Goal: Task Accomplishment & Management: Manage account settings

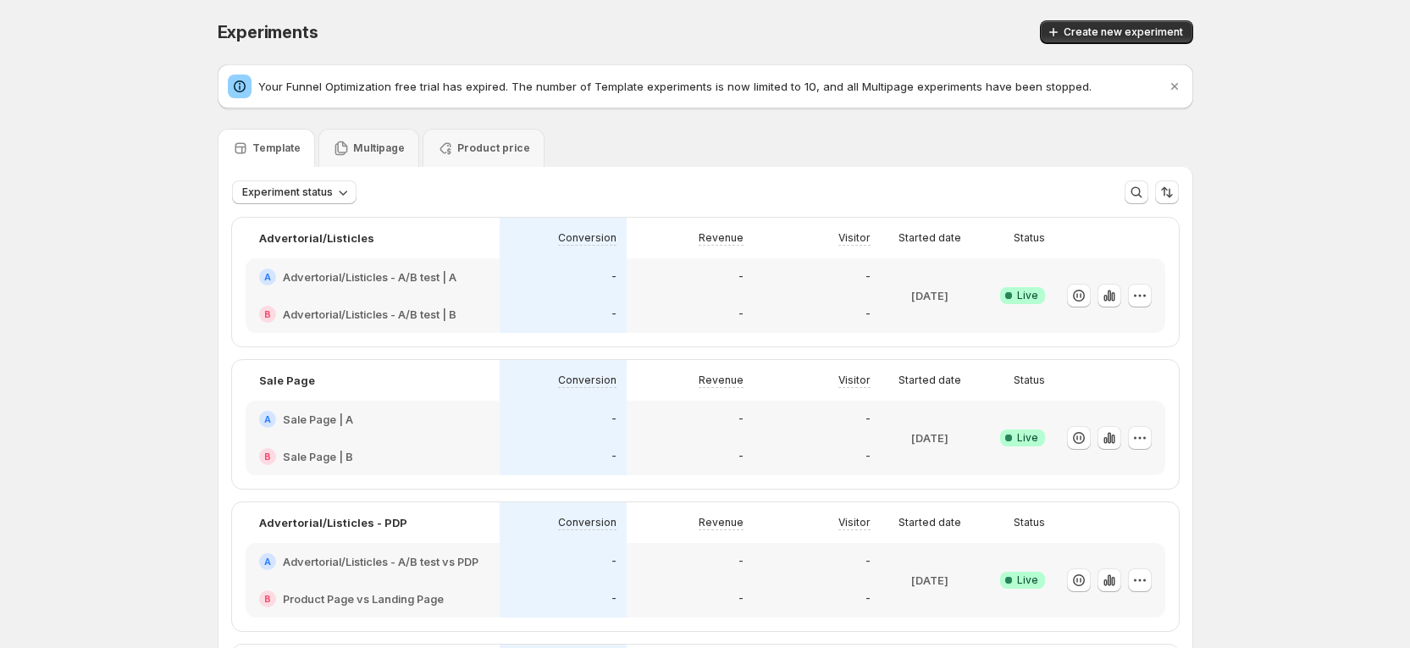
click at [331, 267] on div "A Advertorial/Listicles - A/B test | A" at bounding box center [373, 276] width 254 height 37
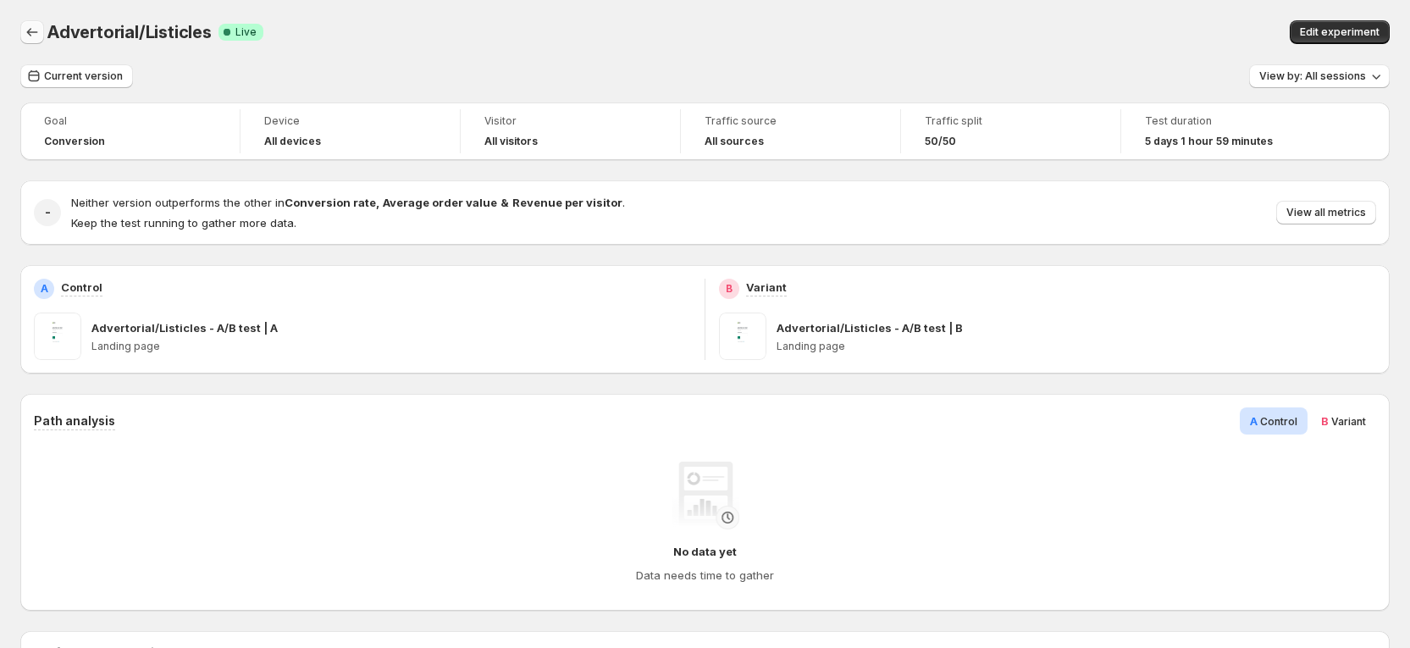
click at [39, 38] on icon "Back" at bounding box center [32, 32] width 17 height 17
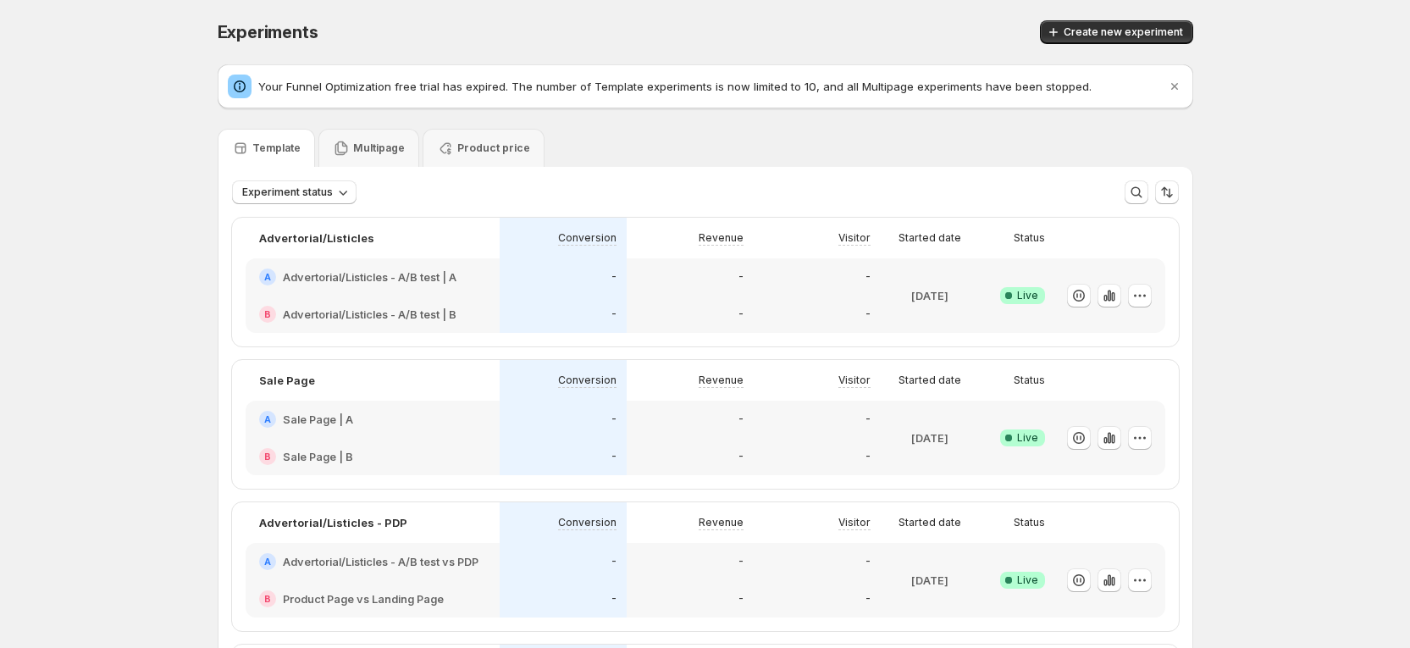
click at [319, 412] on h2 "Sale Page | A" at bounding box center [318, 419] width 70 height 17
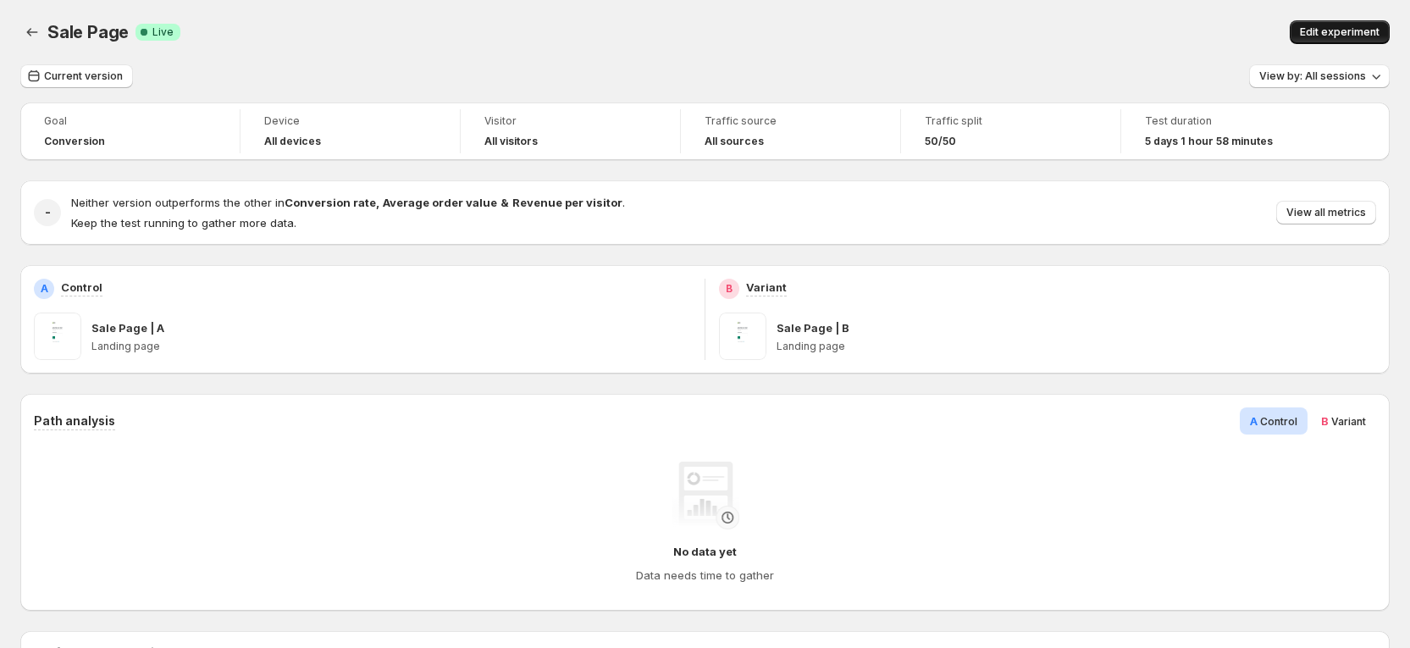
click at [1364, 25] on span "Edit experiment" at bounding box center [1340, 32] width 80 height 14
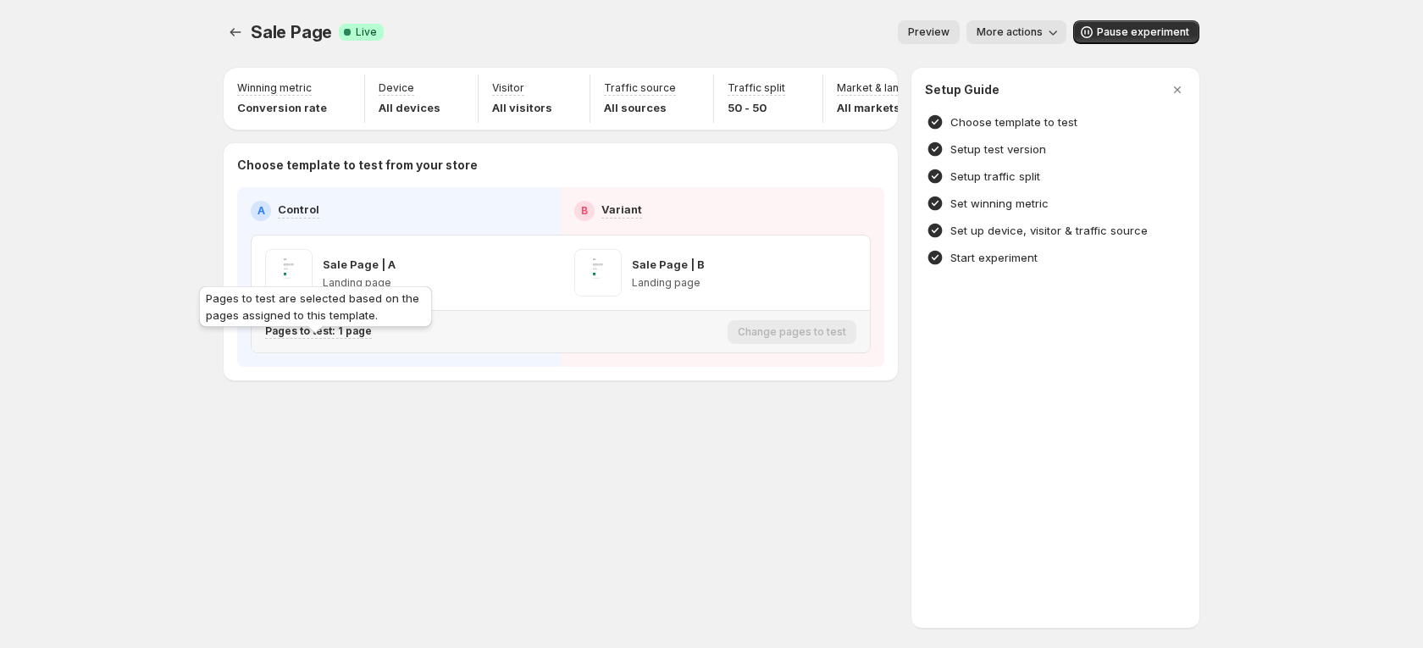
click at [356, 336] on div "Pages to test are selected based on the pages assigned to this template." at bounding box center [316, 310] width 240 height 54
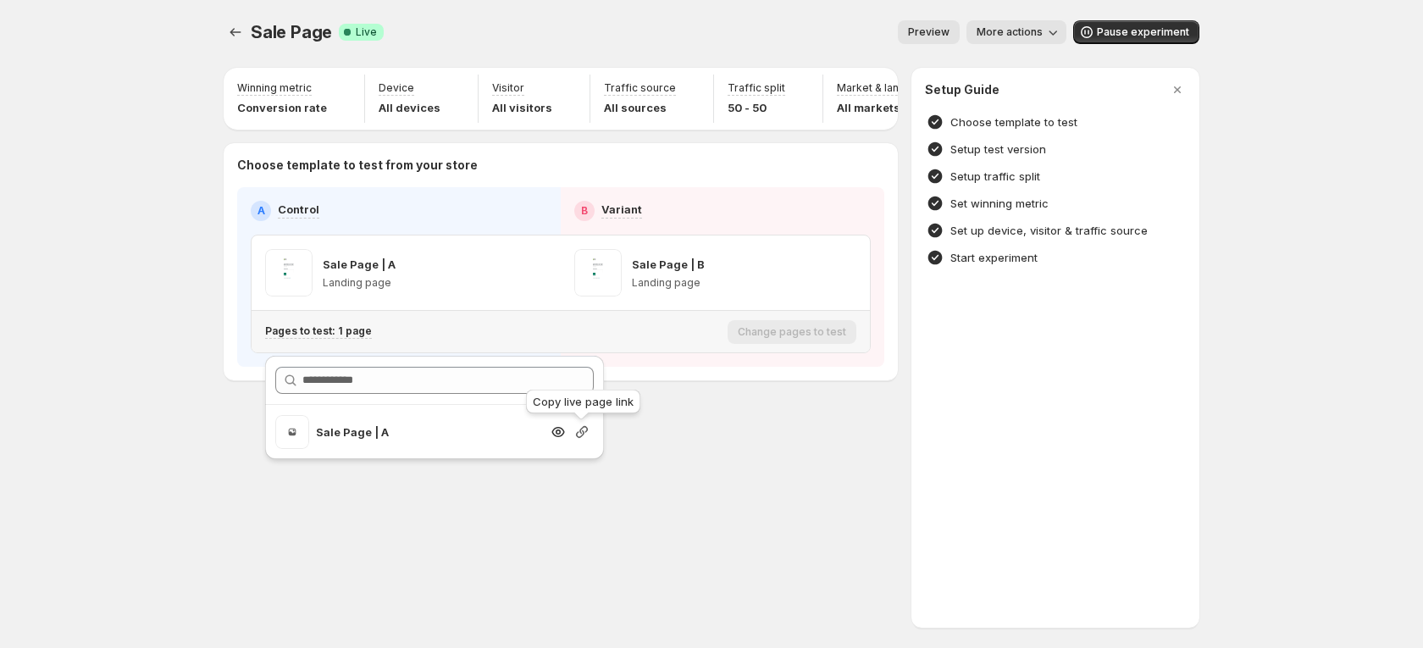
click at [587, 428] on icon "button" at bounding box center [582, 432] width 12 height 12
click at [235, 27] on icon "Experiments" at bounding box center [235, 32] width 17 height 17
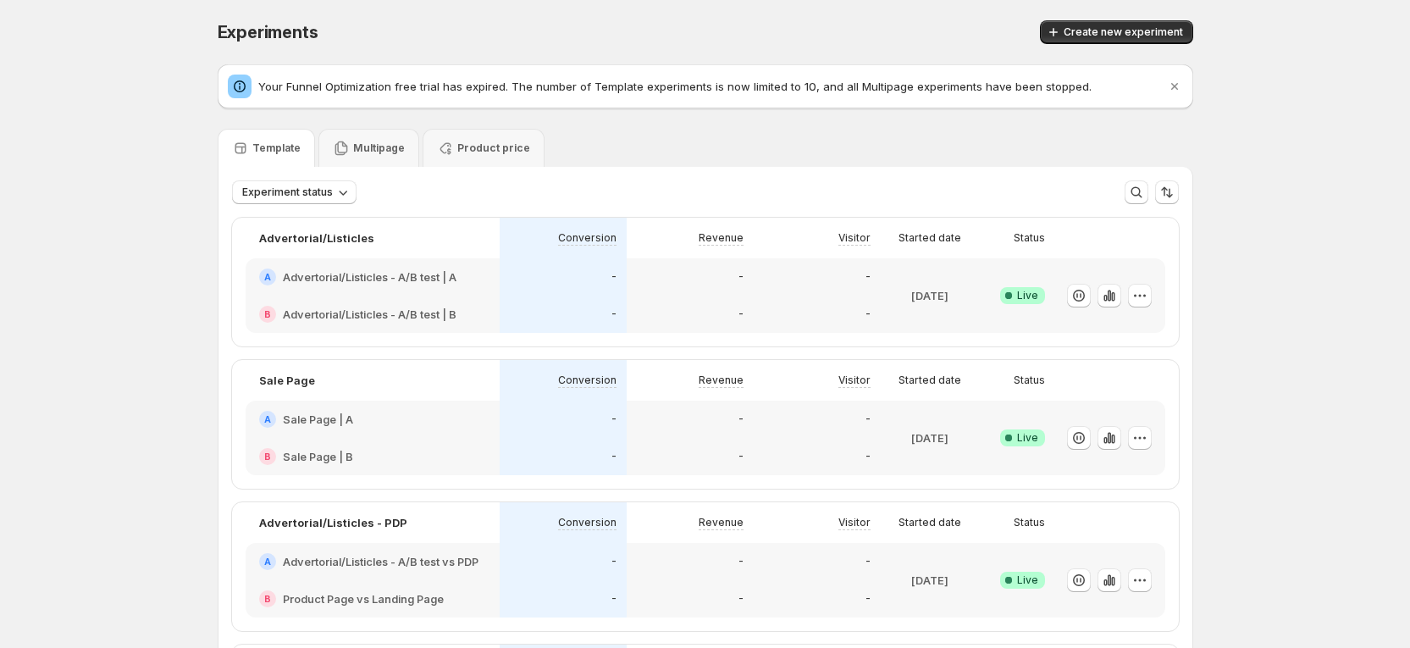
scroll to position [127, 0]
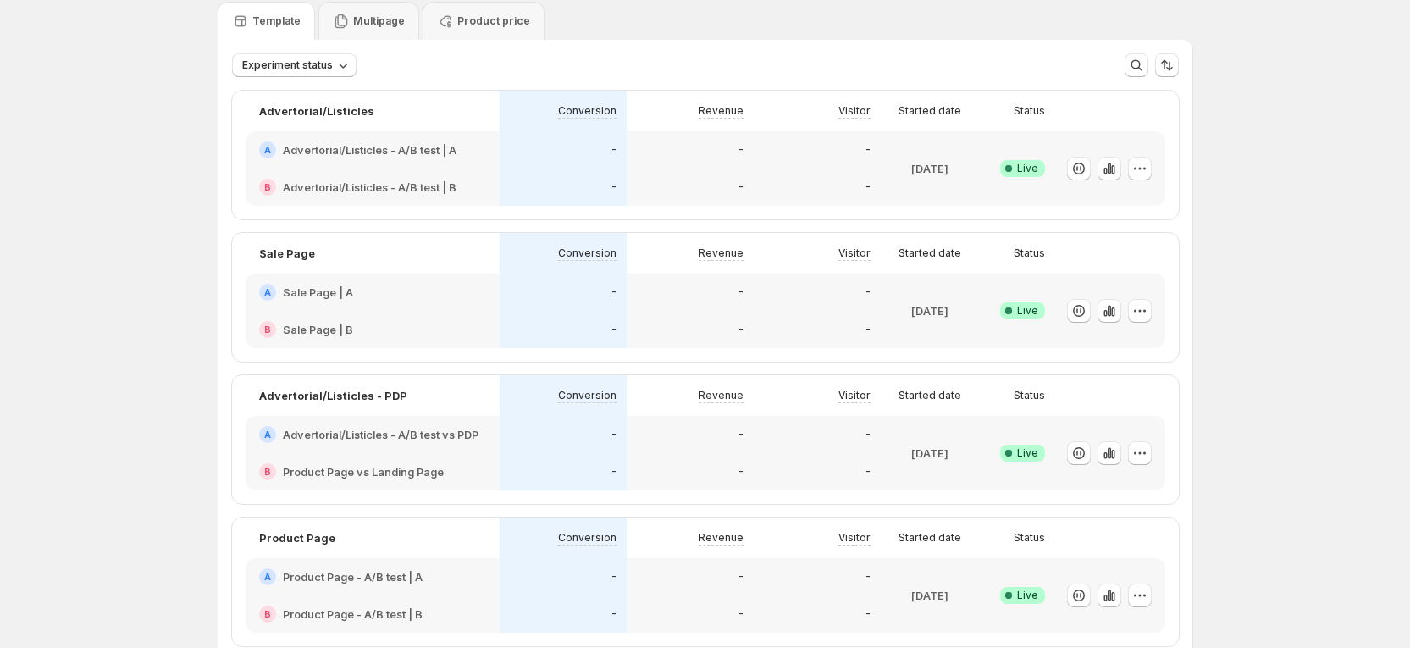
click at [341, 435] on h2 "Advertorial/Listicles - A/B test vs PDP" at bounding box center [381, 434] width 196 height 17
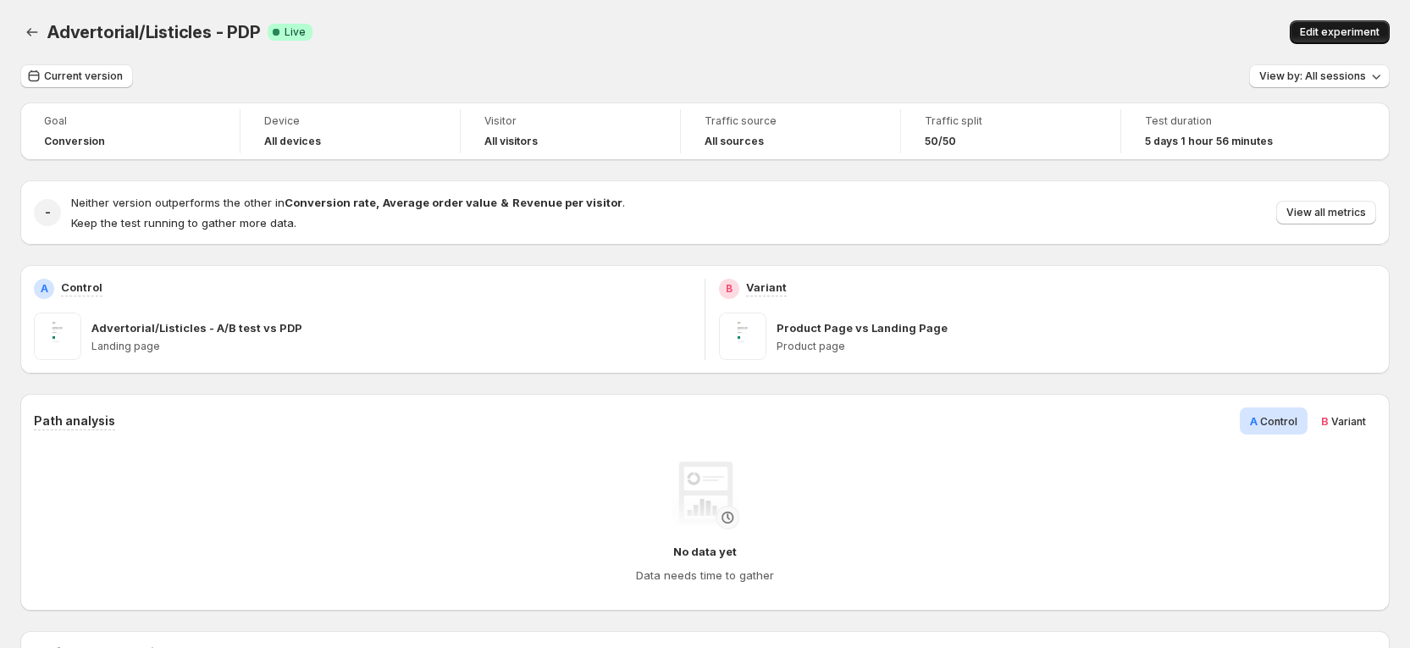
click at [1350, 27] on span "Edit experiment" at bounding box center [1340, 32] width 80 height 14
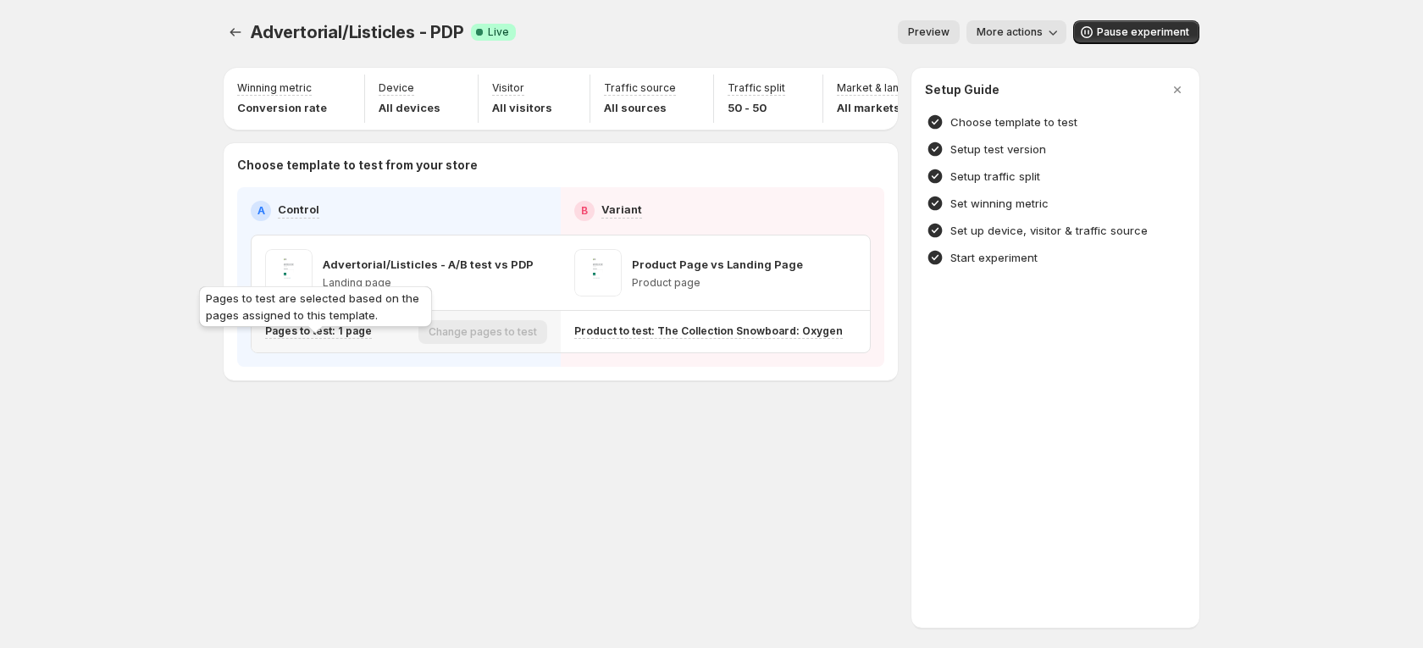
click at [335, 338] on p "Pages to test: 1 page" at bounding box center [318, 331] width 107 height 14
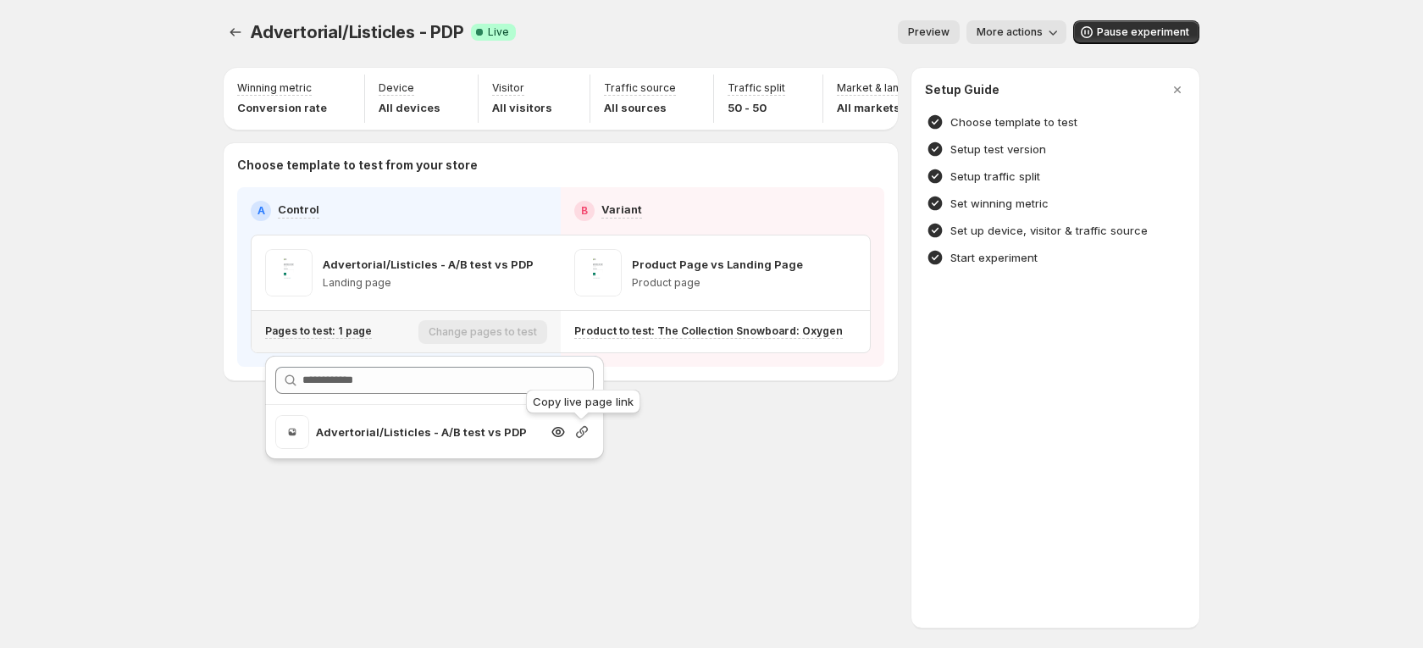
click at [579, 425] on icon "button" at bounding box center [581, 431] width 17 height 17
click at [233, 26] on icon "Experiments" at bounding box center [235, 32] width 17 height 17
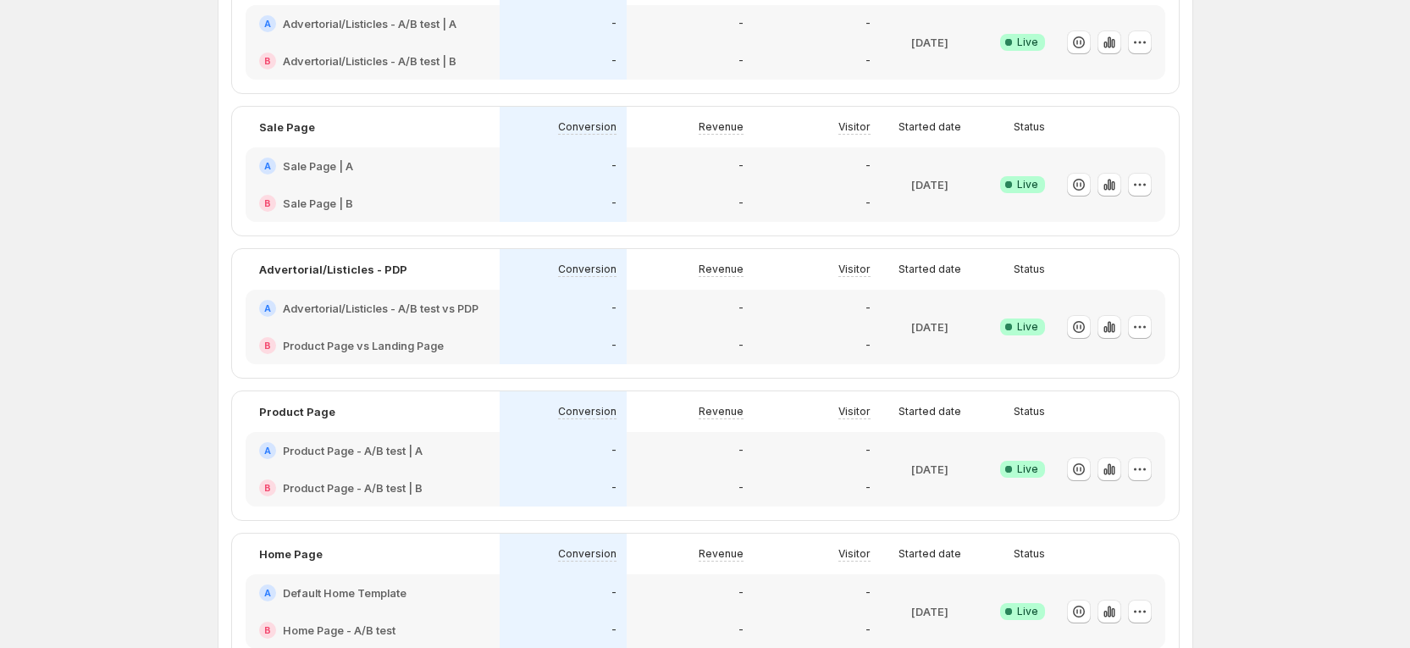
scroll to position [254, 0]
click at [318, 451] on h2 "Product Page - A/B test | A" at bounding box center [353, 449] width 140 height 17
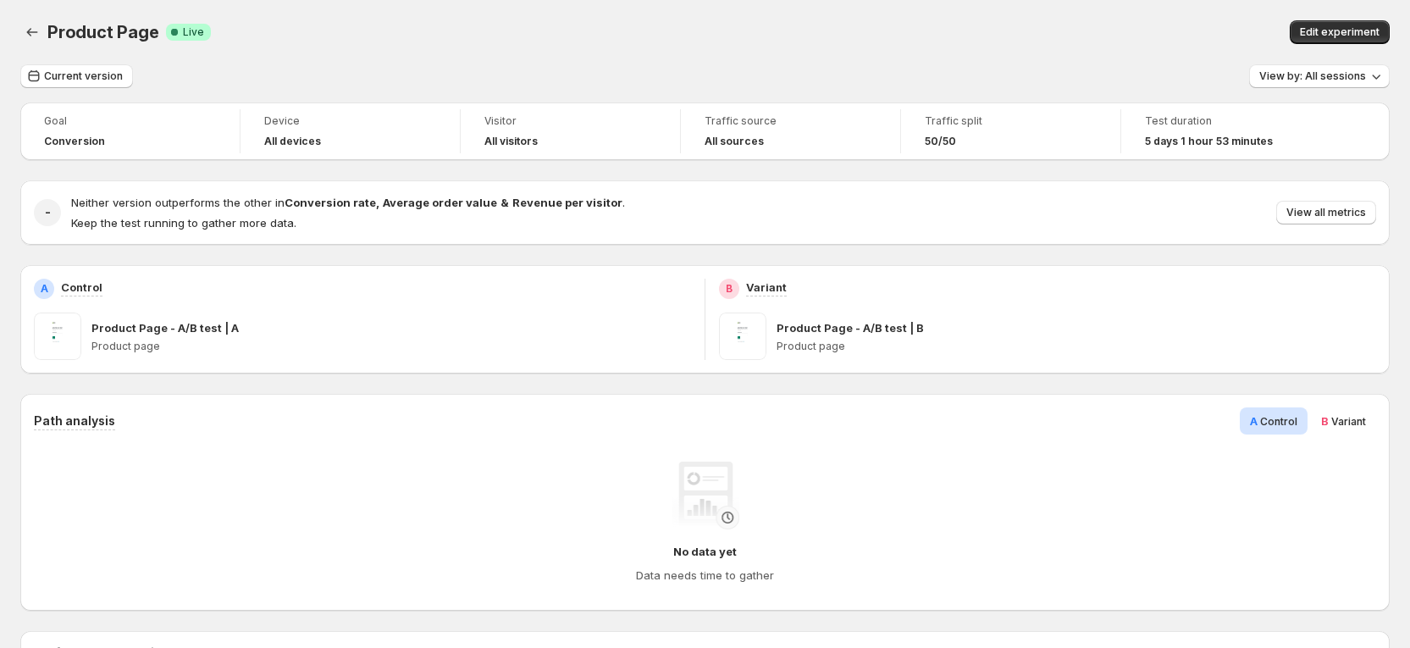
click at [1390, 25] on button "Edit experiment" at bounding box center [1340, 32] width 100 height 24
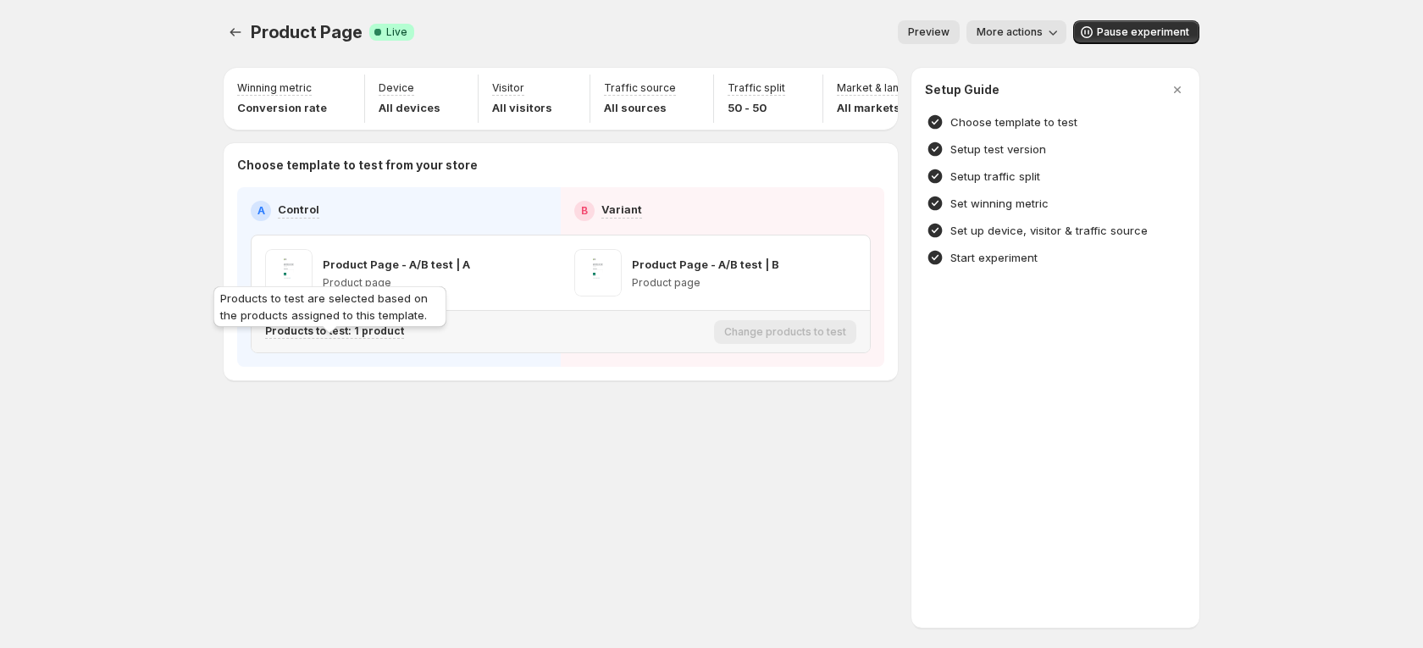
click at [358, 338] on p "Products to test: 1 product" at bounding box center [334, 331] width 139 height 14
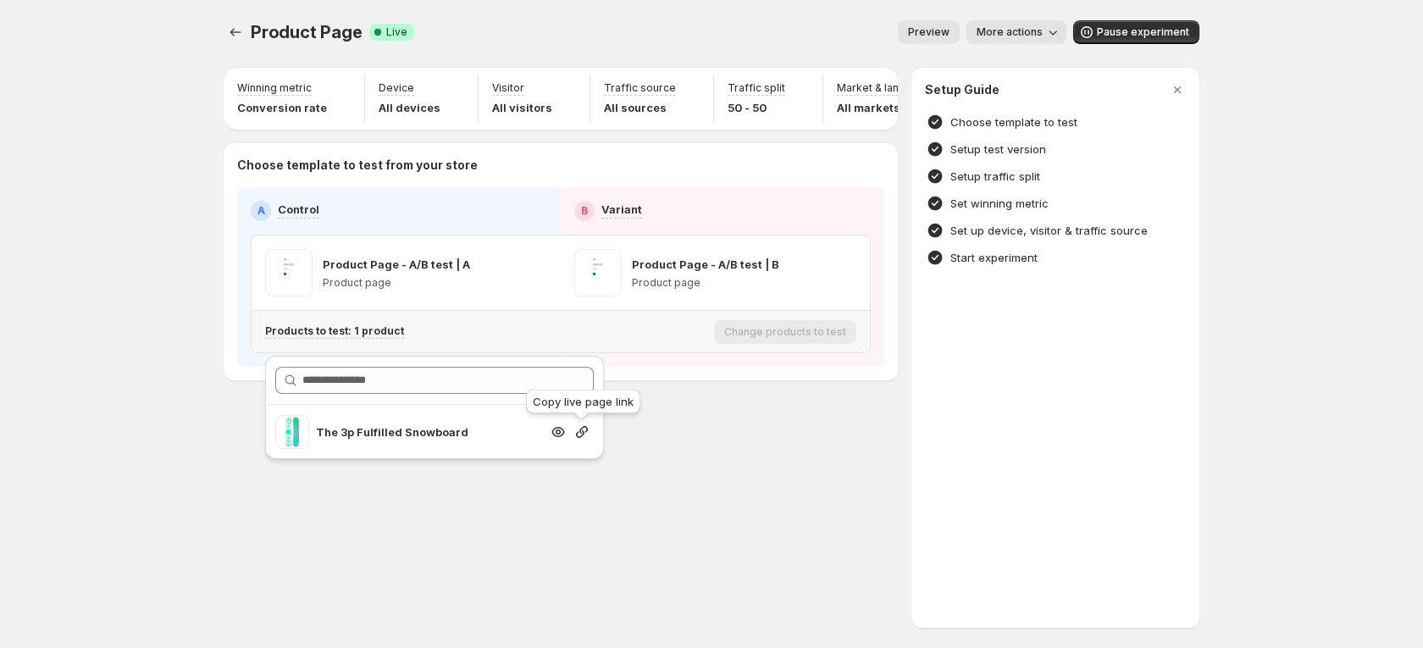
click at [583, 437] on icon "button" at bounding box center [581, 431] width 17 height 17
click at [244, 32] on button "Experiments" at bounding box center [236, 32] width 24 height 24
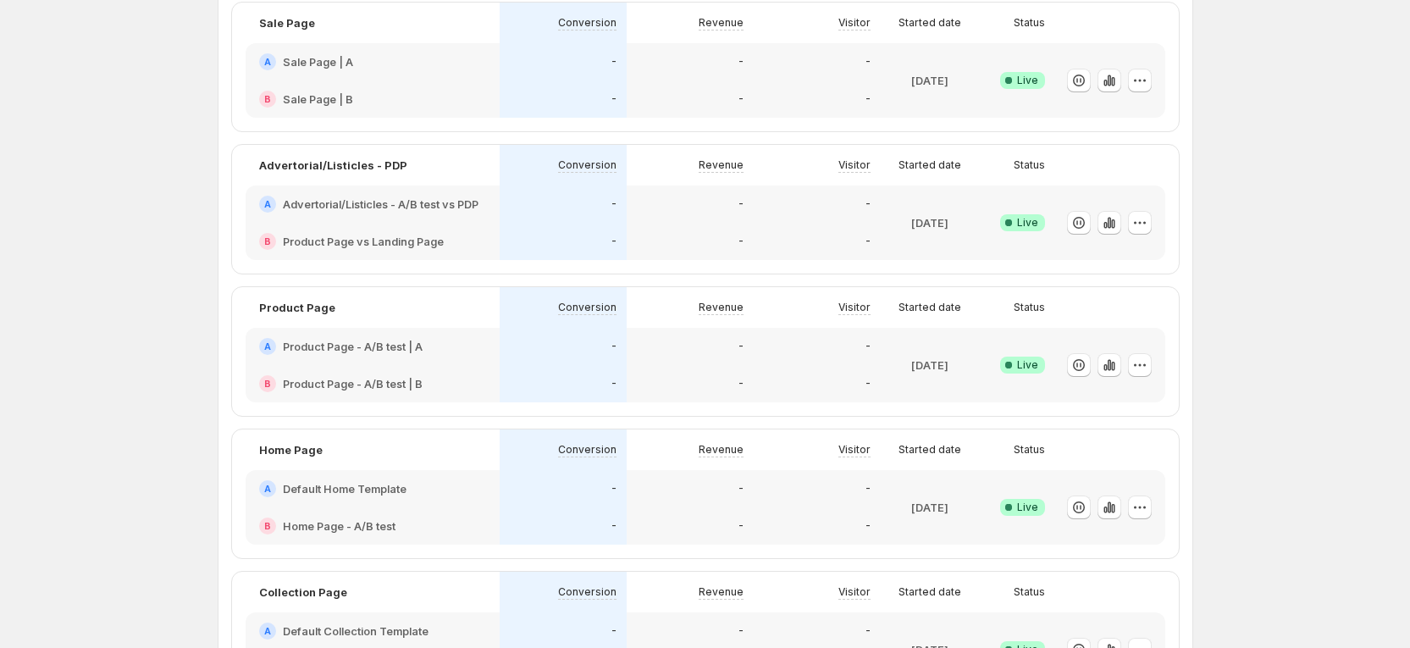
scroll to position [381, 0]
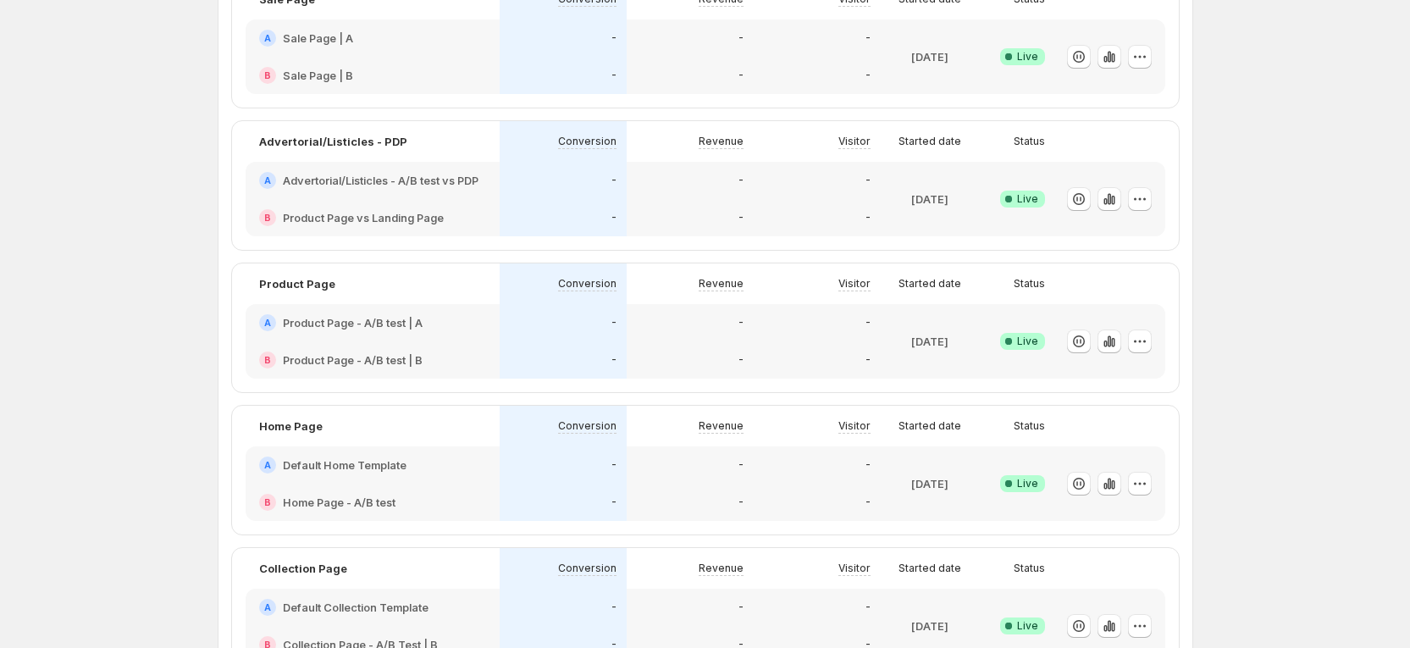
click at [312, 462] on h2 "Default Home Template" at bounding box center [345, 465] width 124 height 17
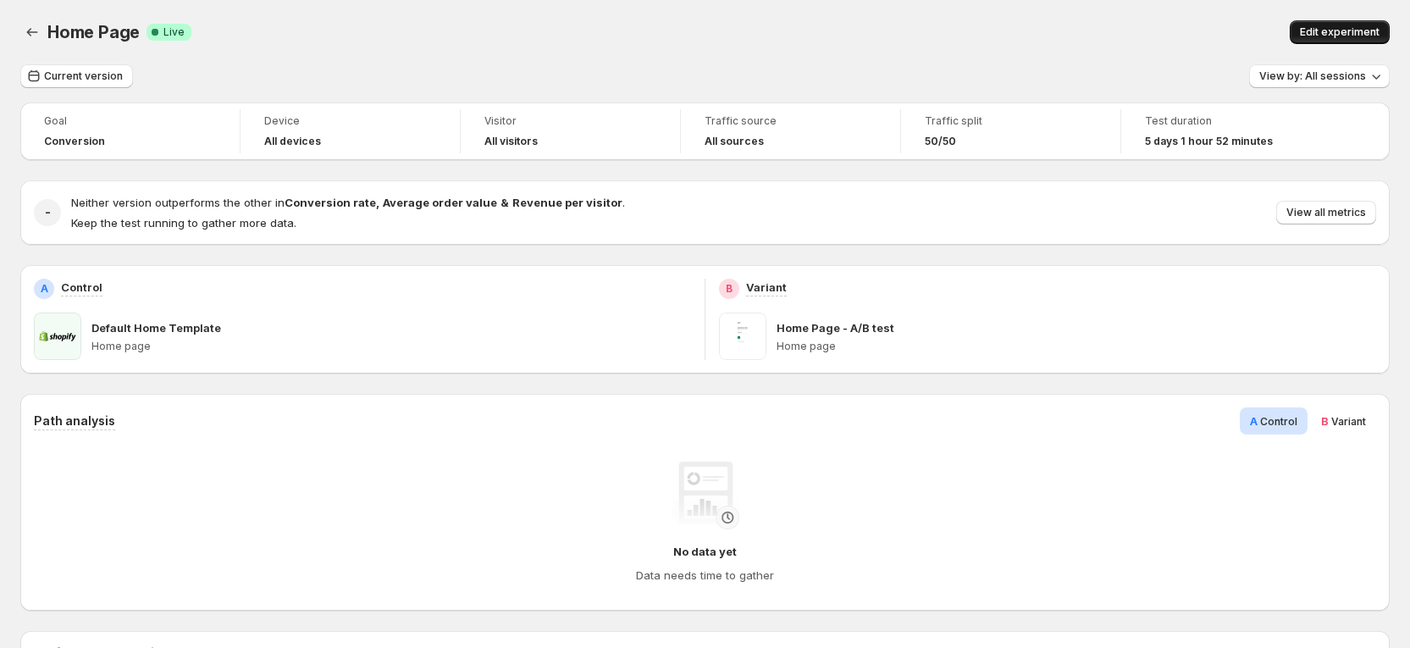
click at [1353, 24] on button "Edit experiment" at bounding box center [1340, 32] width 100 height 24
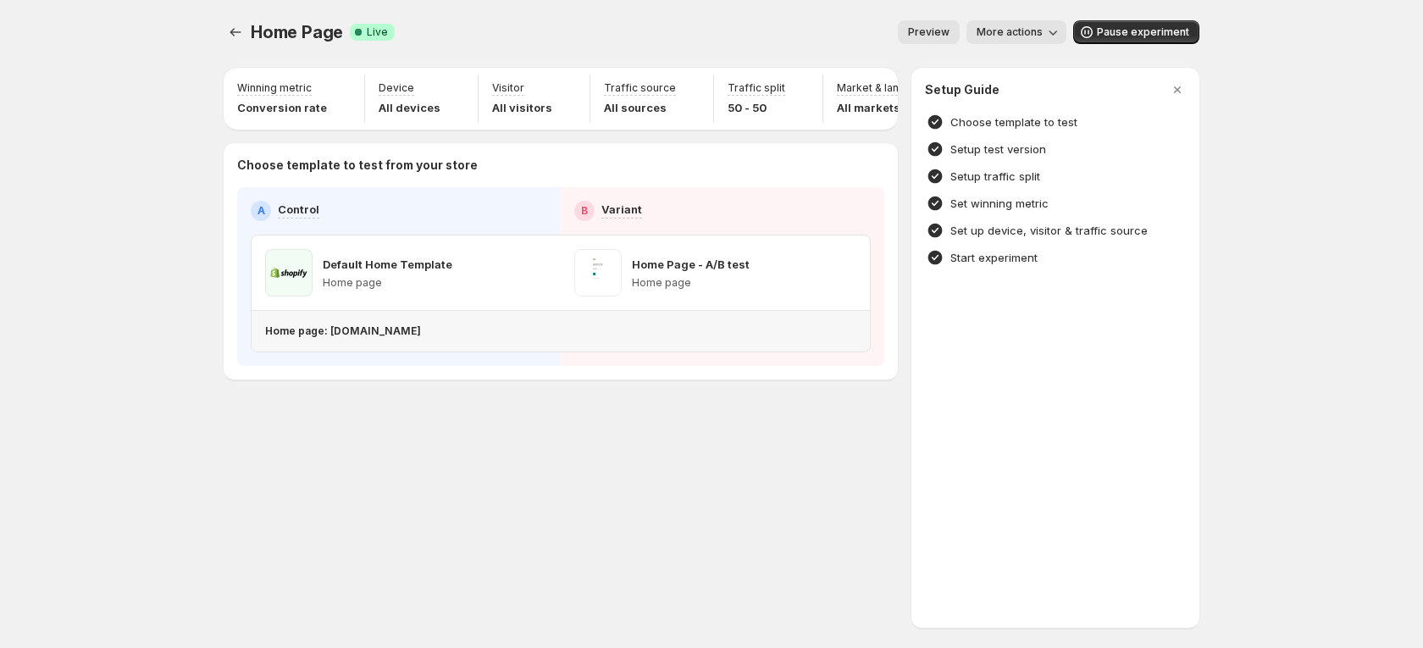
click at [421, 338] on p "Home page: [DOMAIN_NAME]" at bounding box center [343, 331] width 156 height 14
click at [377, 345] on div "Home page: [DOMAIN_NAME]" at bounding box center [557, 331] width 584 height 27
drag, startPoint x: 326, startPoint y: 345, endPoint x: 509, endPoint y: 335, distance: 183.2
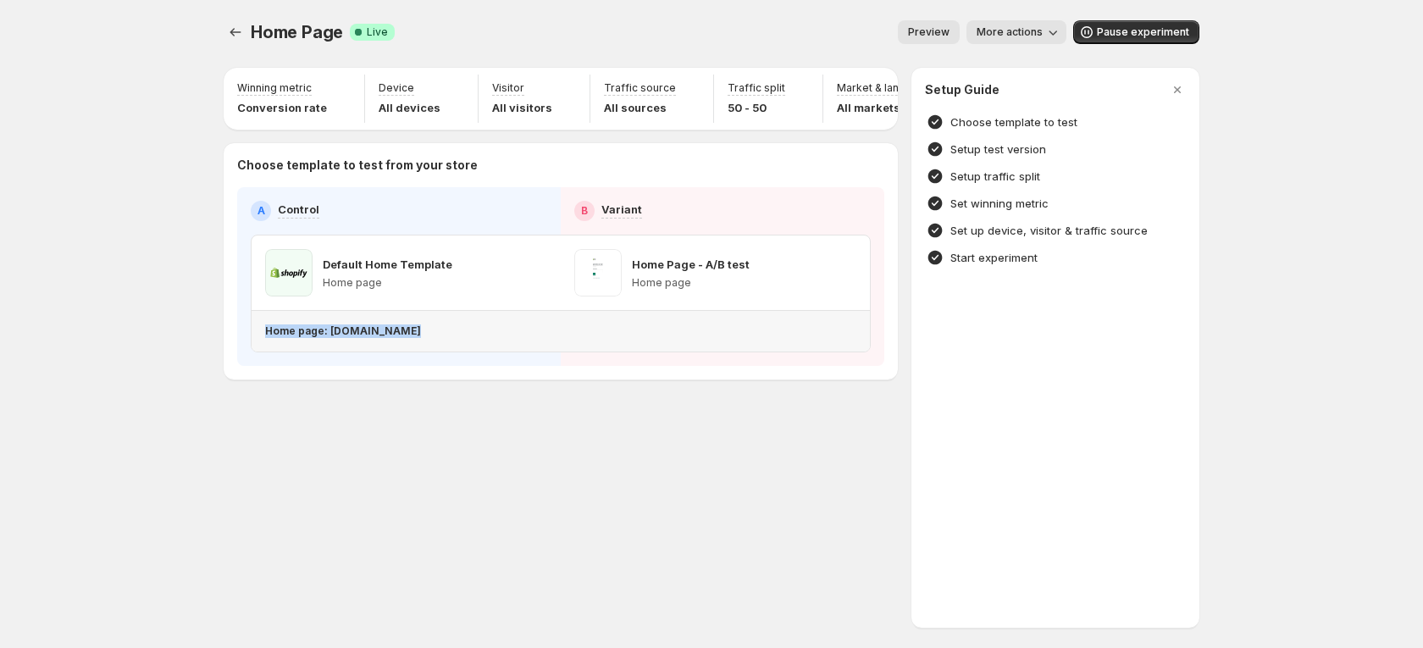
click at [509, 335] on div "Home page: [DOMAIN_NAME]" at bounding box center [557, 331] width 584 height 27
copy p "[DOMAIN_NAME]"
click at [227, 30] on icon "Experiments" at bounding box center [235, 32] width 17 height 17
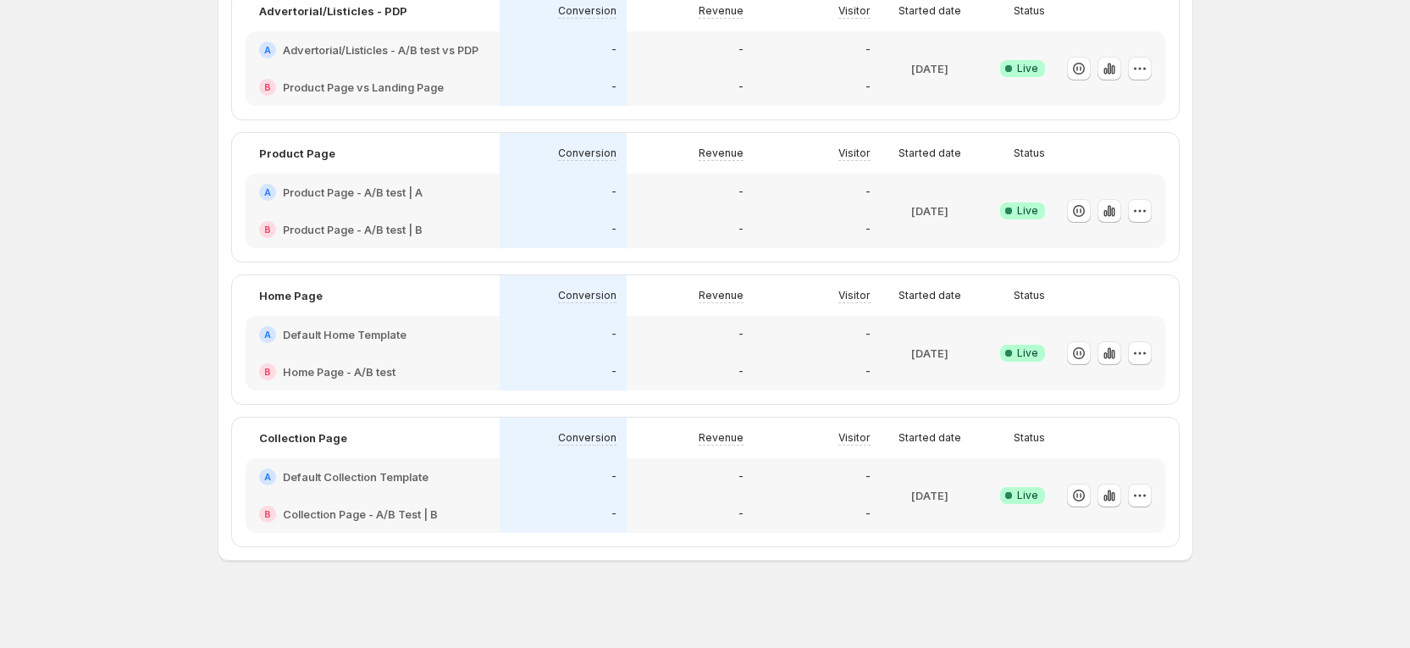
scroll to position [516, 0]
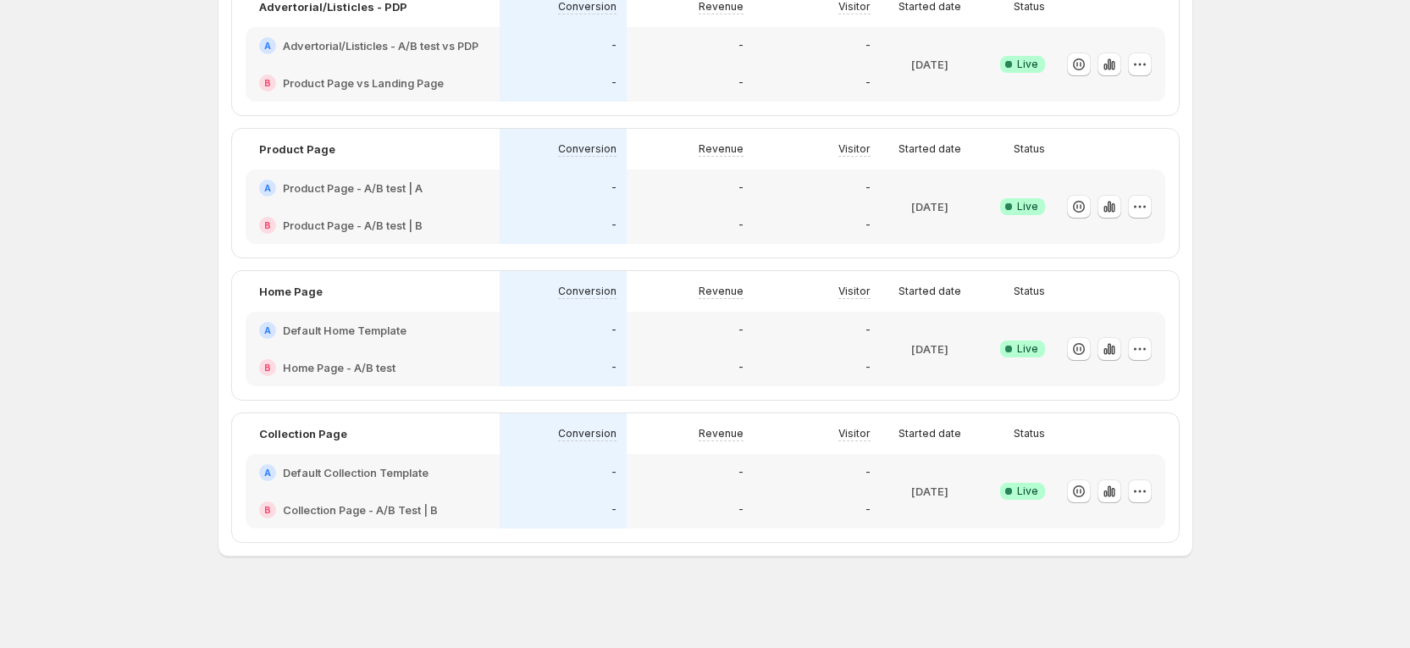
click at [322, 470] on h2 "Default Collection Template" at bounding box center [356, 472] width 146 height 17
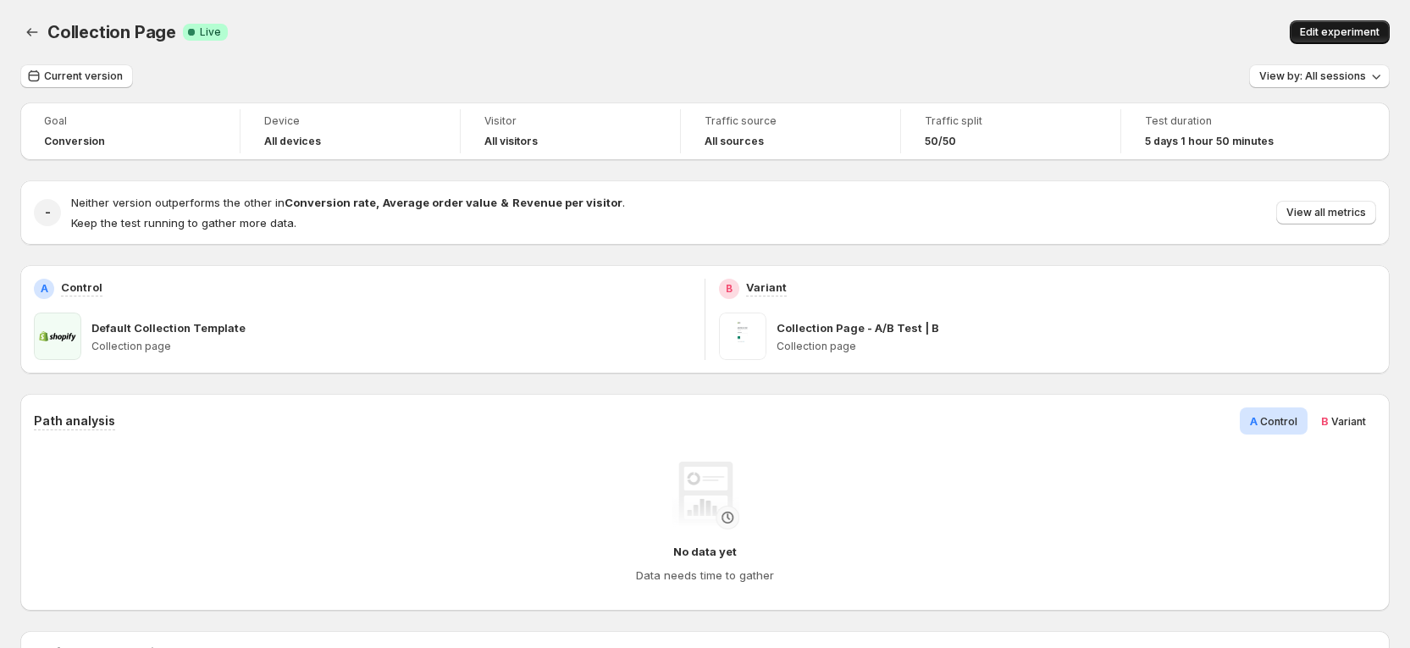
click at [1365, 28] on span "Edit experiment" at bounding box center [1340, 32] width 80 height 14
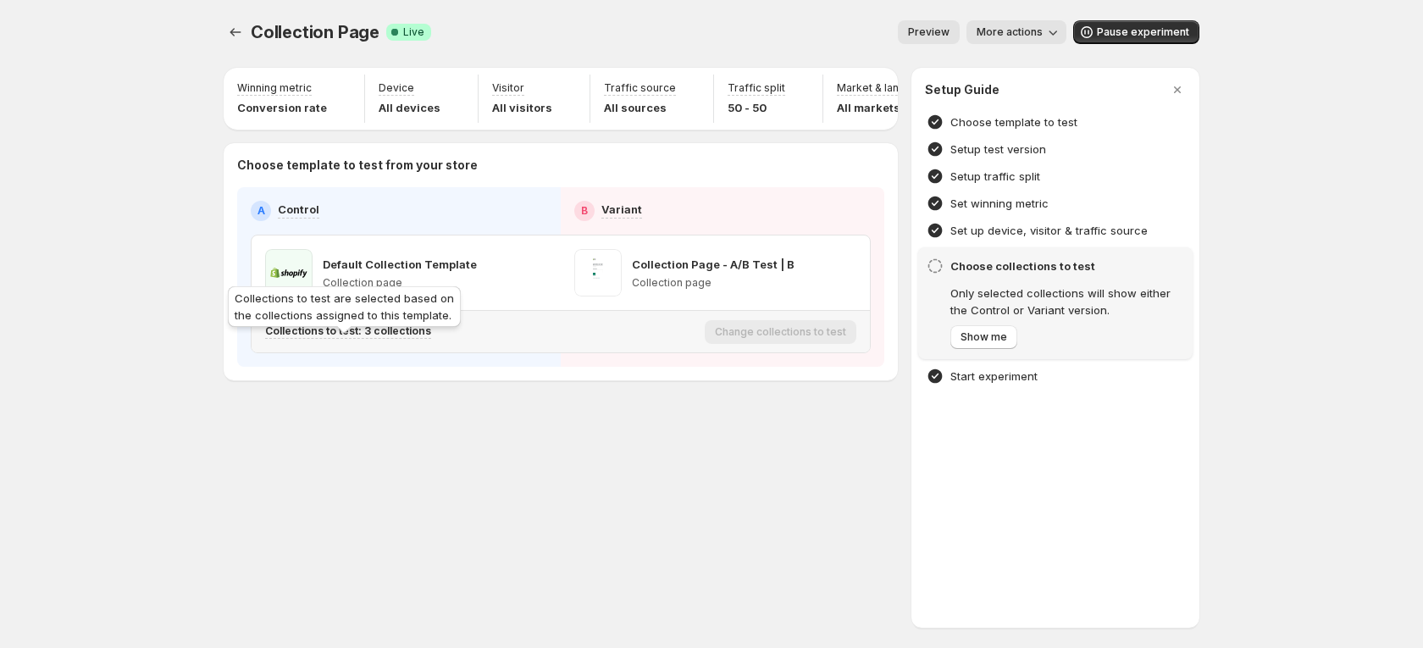
click at [401, 338] on p "Collections to test: 3 collections" at bounding box center [348, 331] width 166 height 14
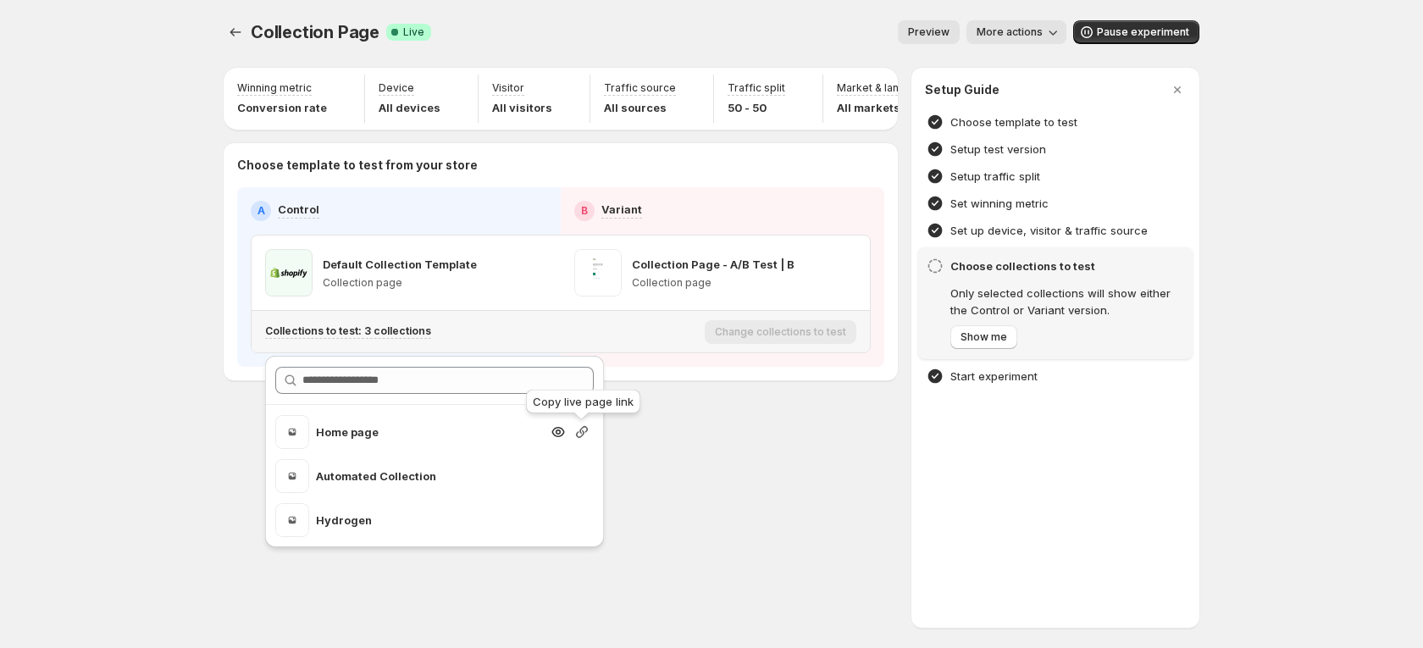
click at [589, 426] on icon "button" at bounding box center [581, 431] width 17 height 17
click at [589, 472] on icon "button" at bounding box center [581, 476] width 17 height 17
drag, startPoint x: 577, startPoint y: 523, endPoint x: 703, endPoint y: 508, distance: 127.0
click at [578, 523] on icon "button" at bounding box center [581, 520] width 17 height 17
click at [240, 30] on icon "Experiments" at bounding box center [235, 32] width 17 height 17
